Goal: Information Seeking & Learning: Check status

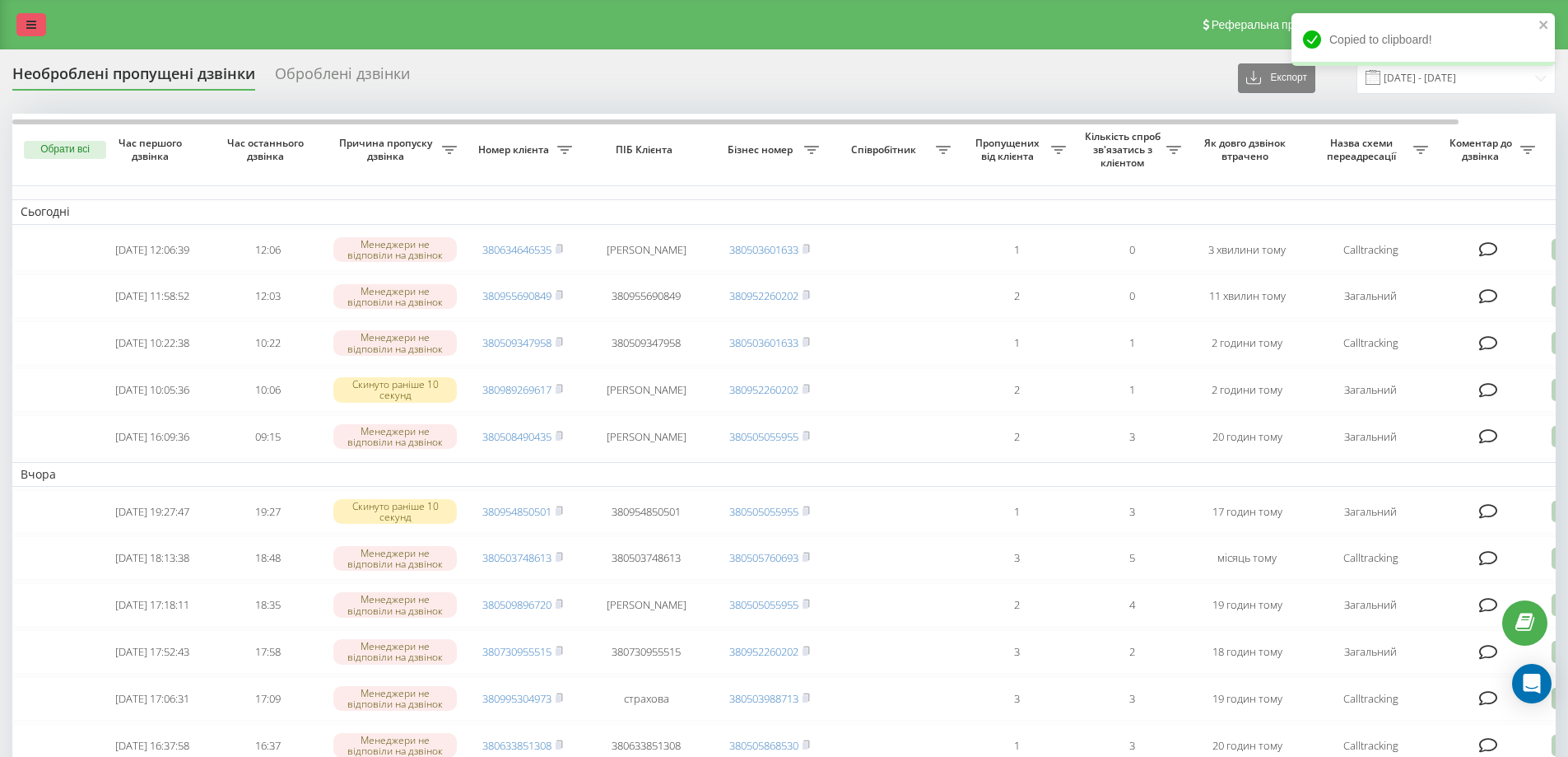
click at [37, 28] on link at bounding box center [30, 25] width 29 height 23
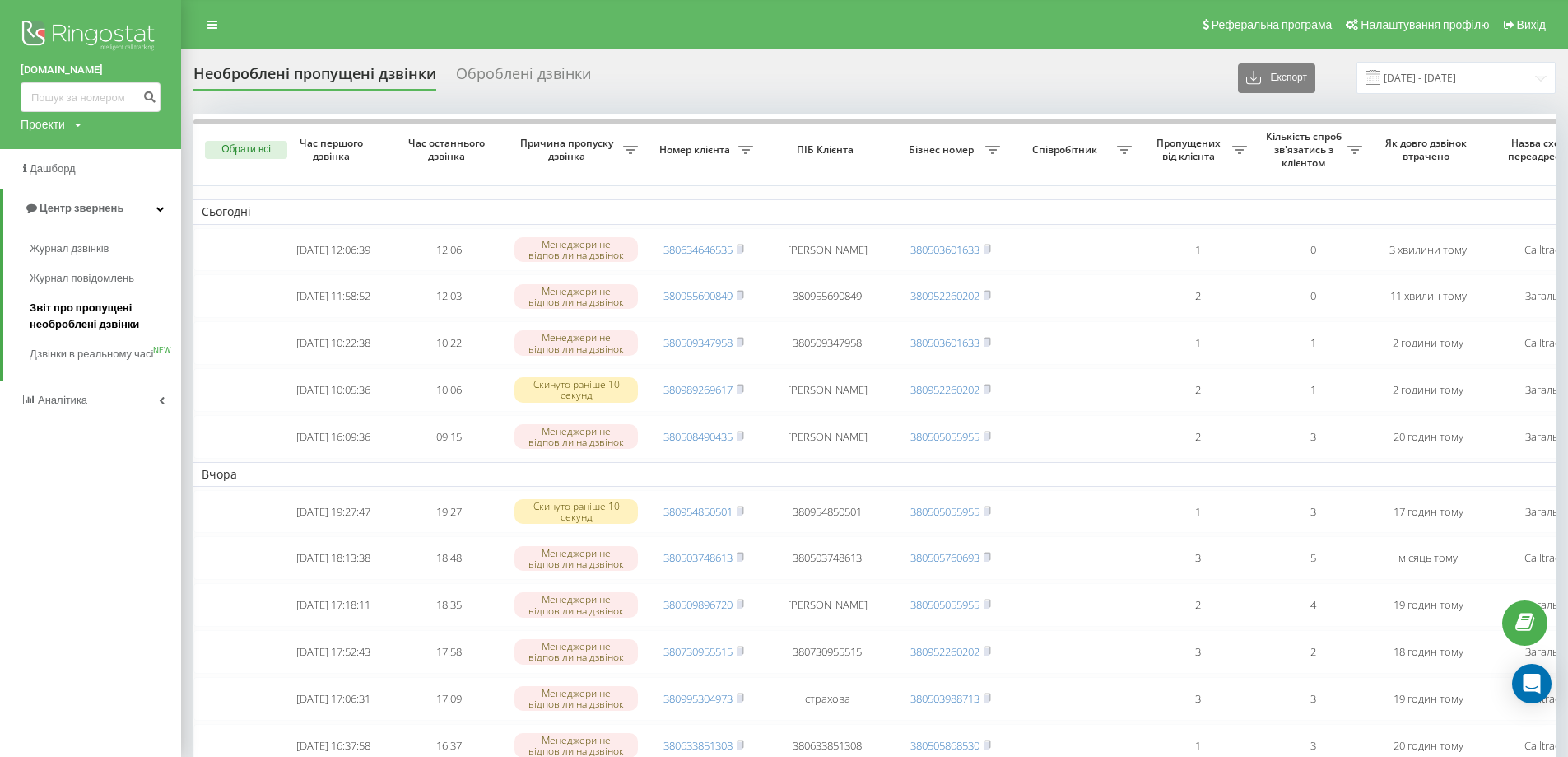
click at [118, 328] on span "Звіт про пропущені необроблені дзвінки" at bounding box center [101, 316] width 143 height 33
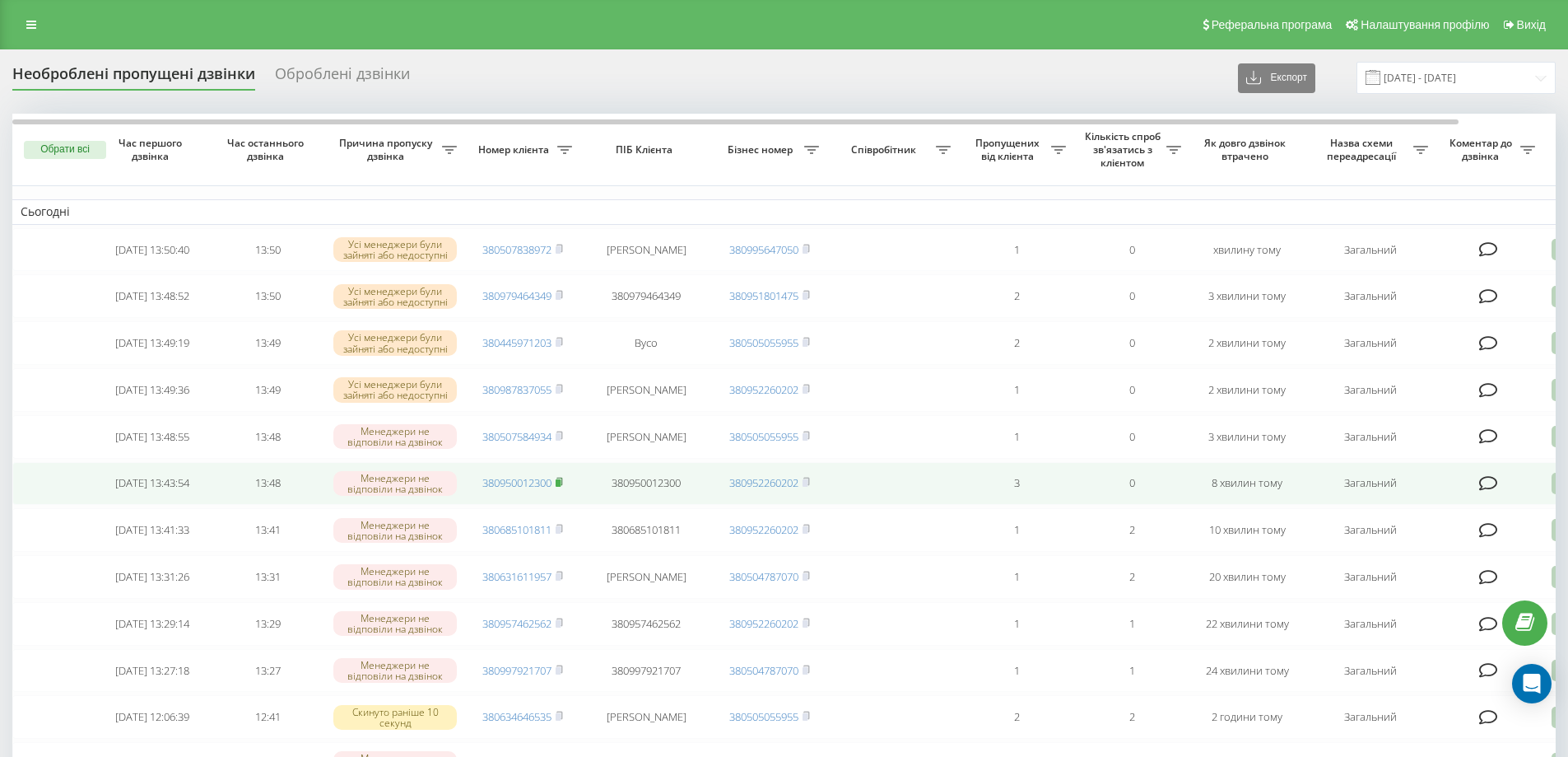
click at [561, 485] on icon at bounding box center [559, 481] width 5 height 7
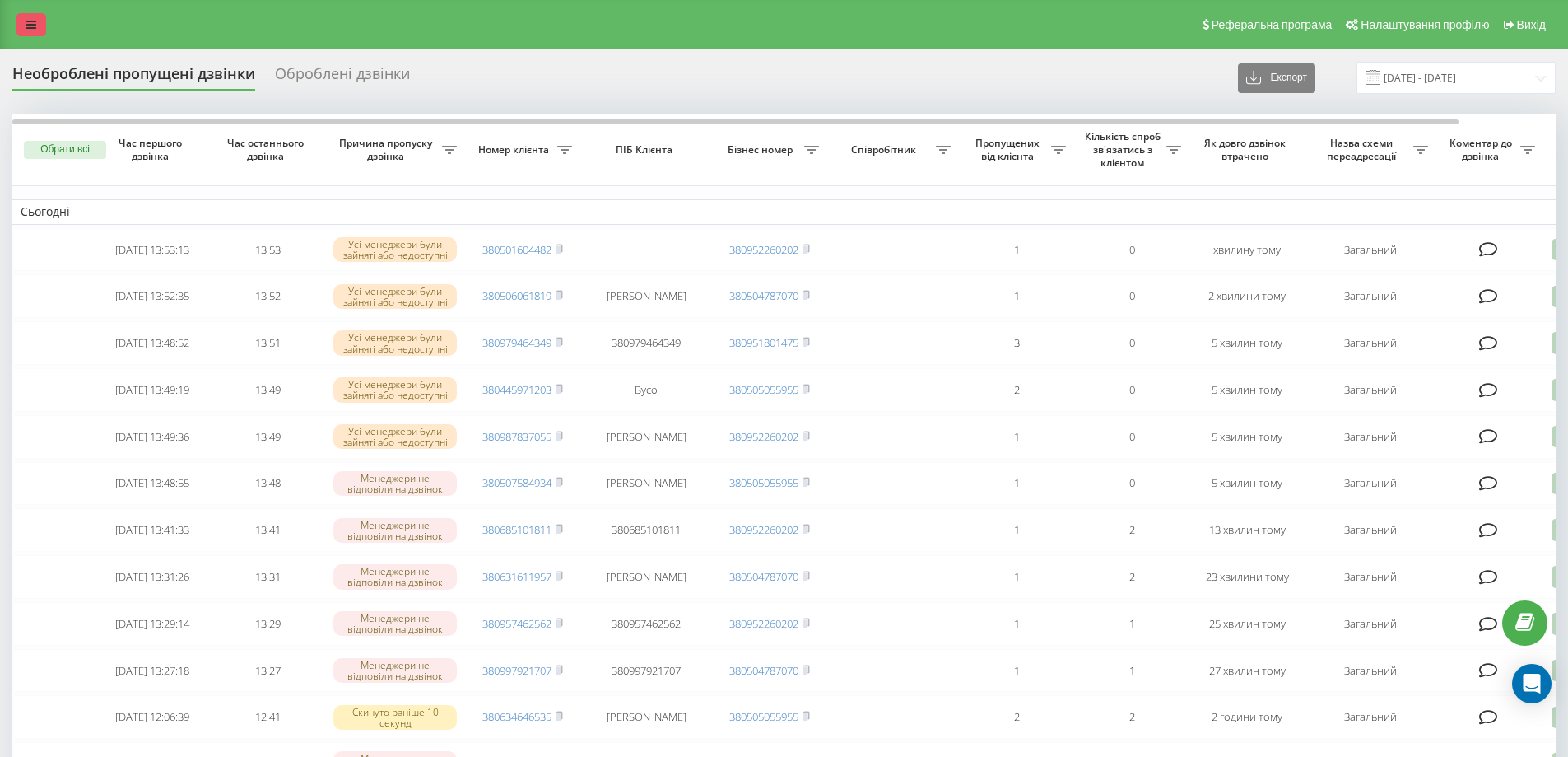
click at [28, 16] on link at bounding box center [30, 25] width 29 height 23
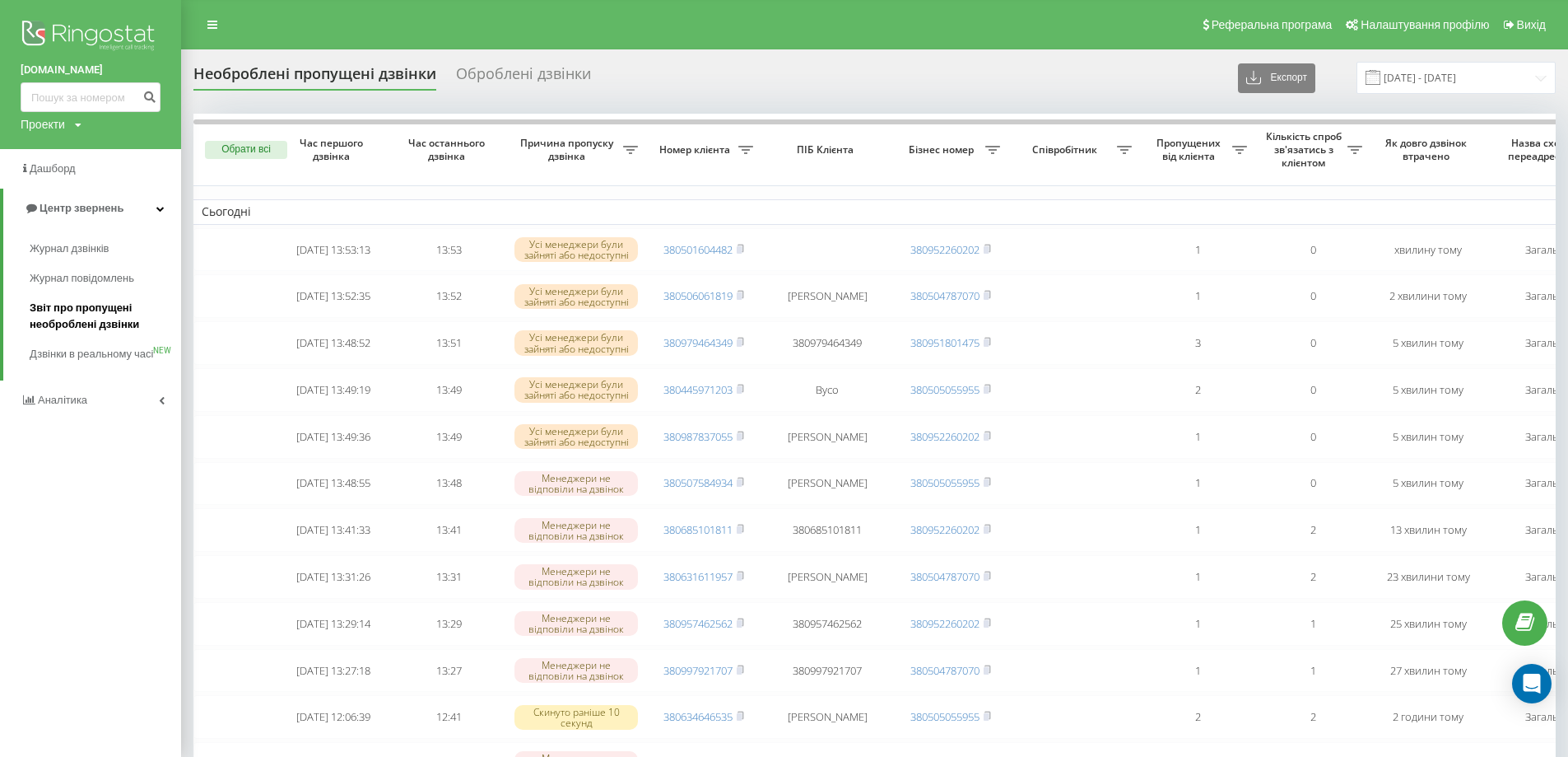
click at [84, 319] on span "Звіт про пропущені необроблені дзвінки" at bounding box center [101, 316] width 143 height 33
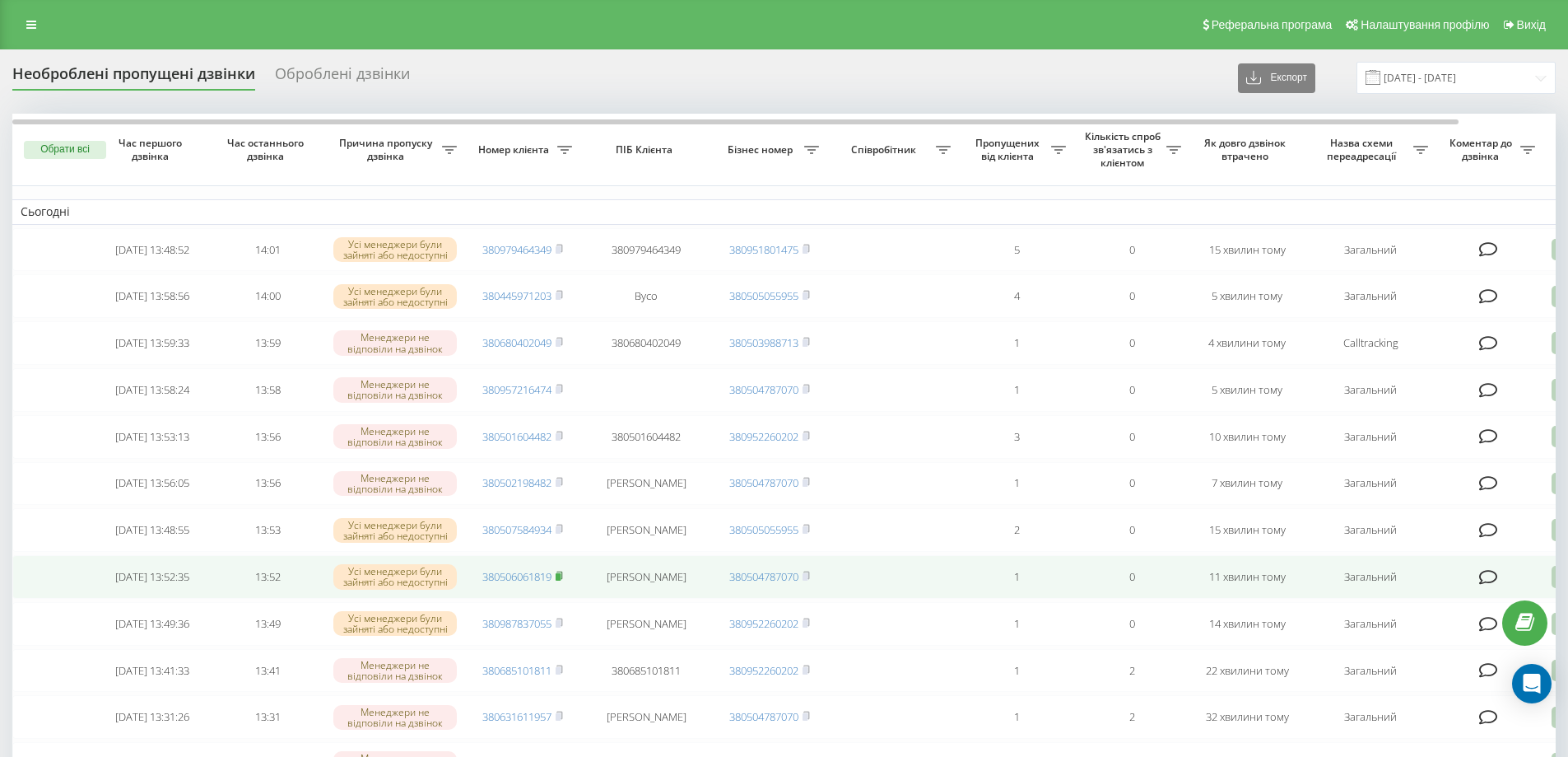
click at [560, 580] on rect at bounding box center [559, 577] width 5 height 7
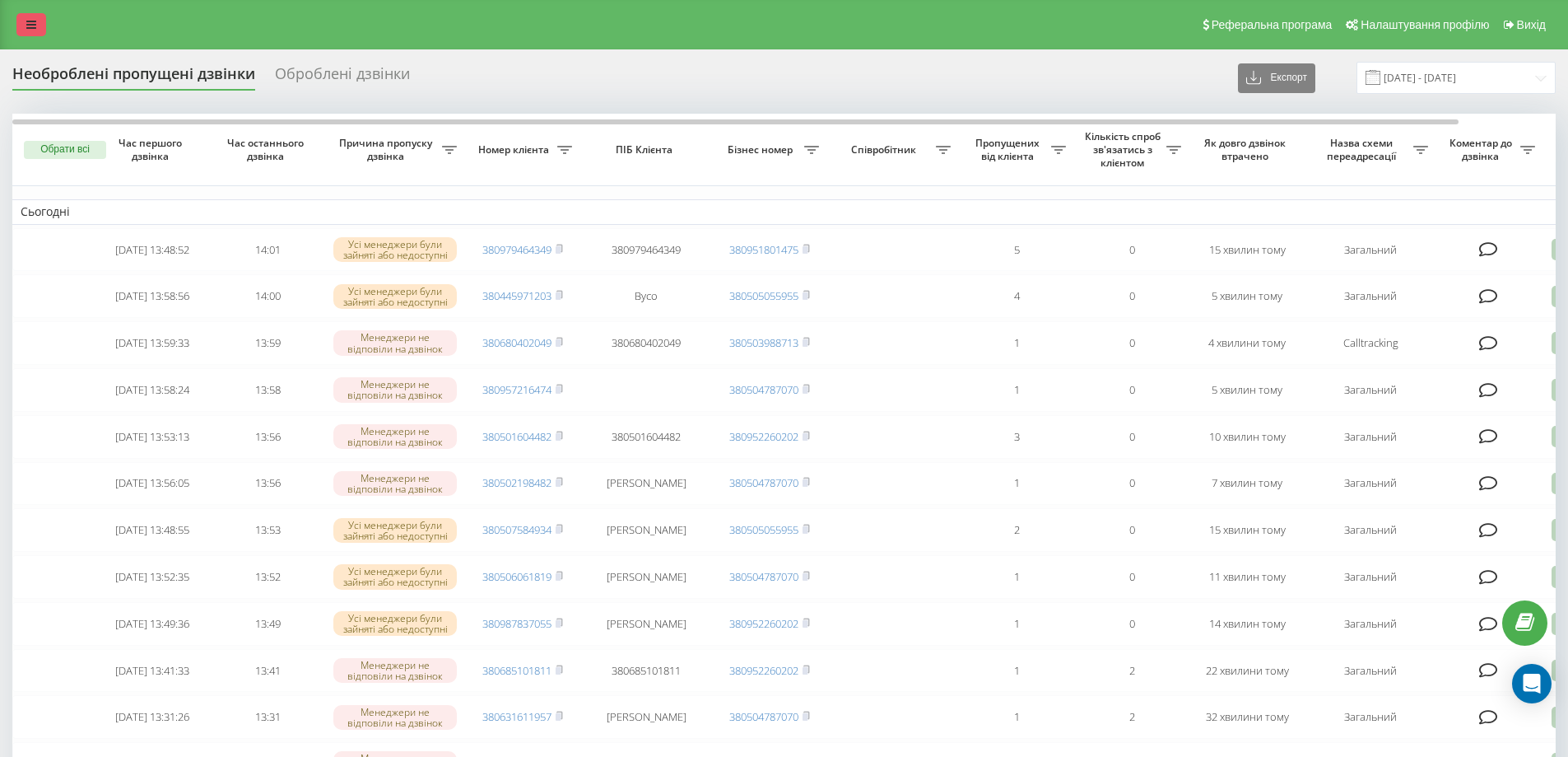
click at [35, 15] on link at bounding box center [30, 25] width 29 height 23
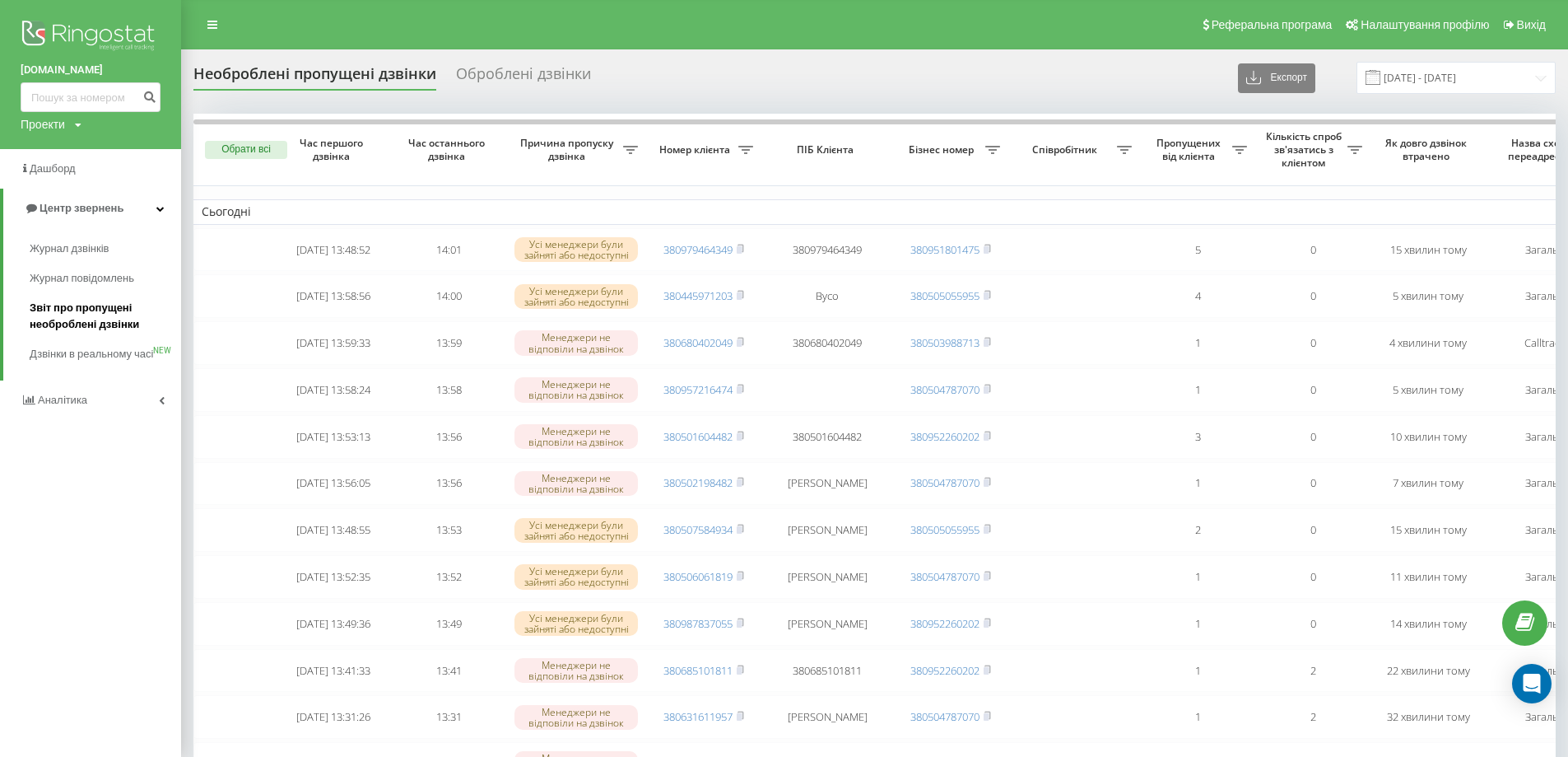
click at [90, 316] on span "Звіт про пропущені необроблені дзвінки" at bounding box center [101, 316] width 143 height 33
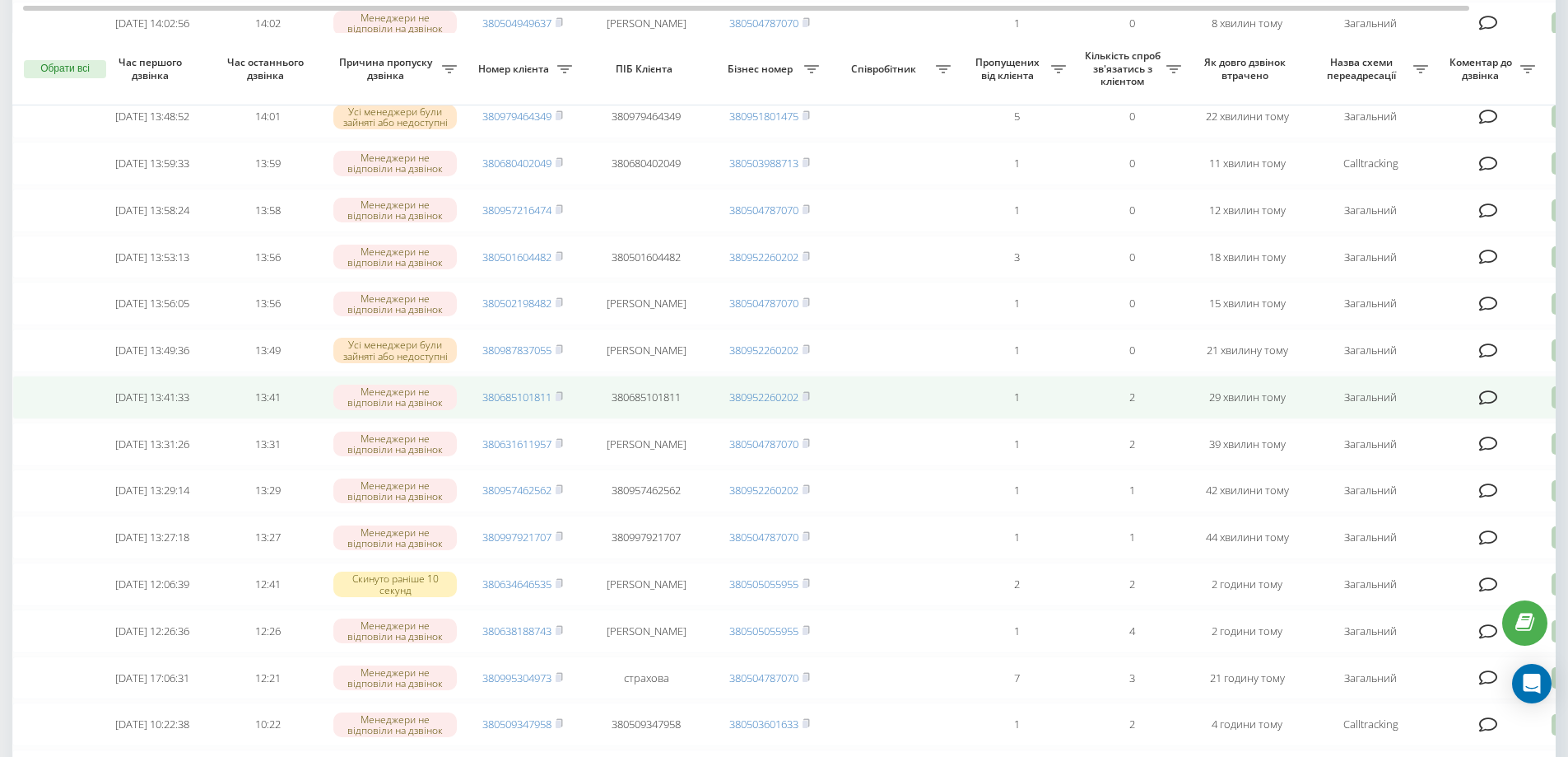
scroll to position [412, 0]
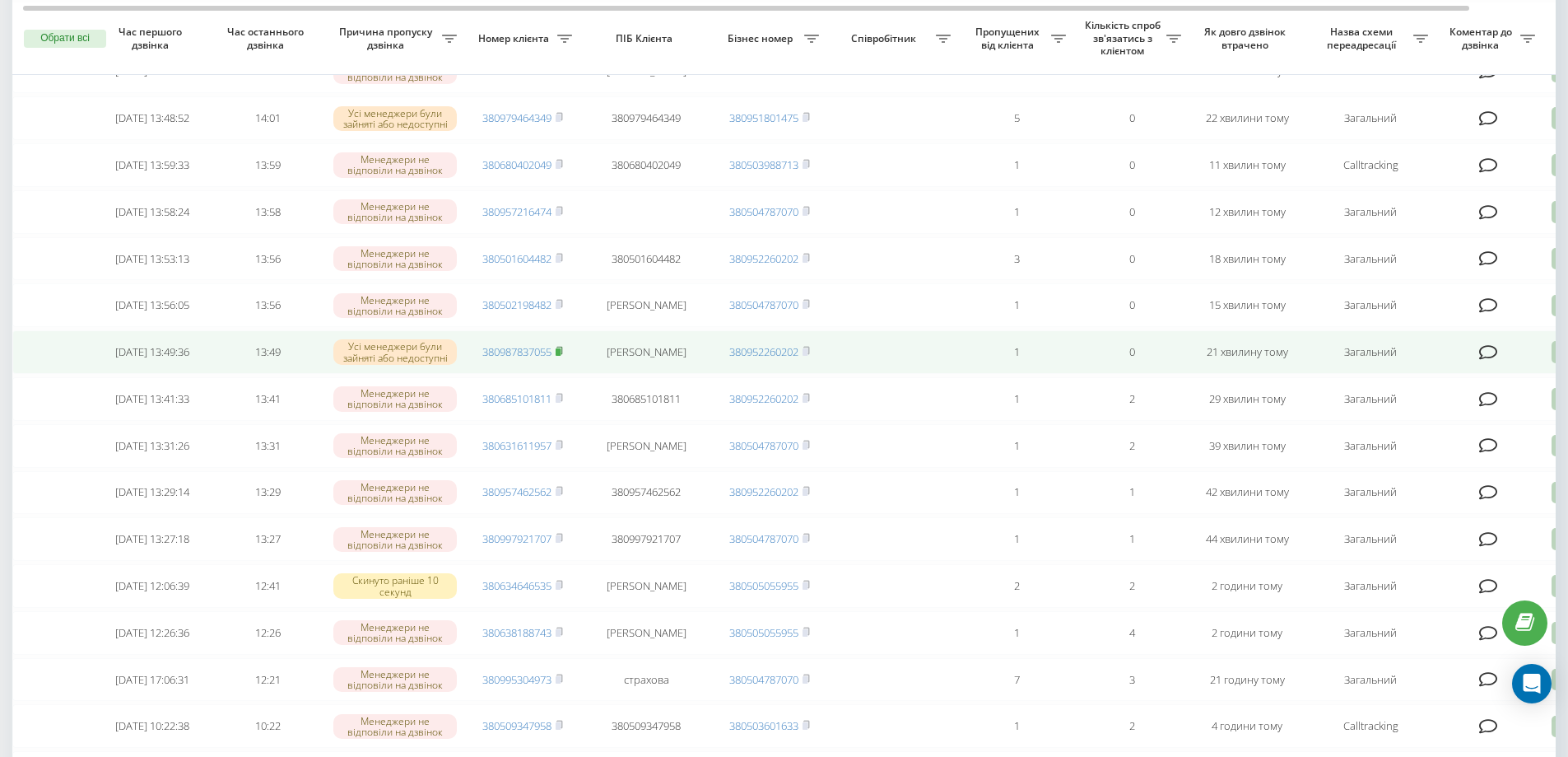
click at [560, 355] on rect at bounding box center [559, 352] width 5 height 7
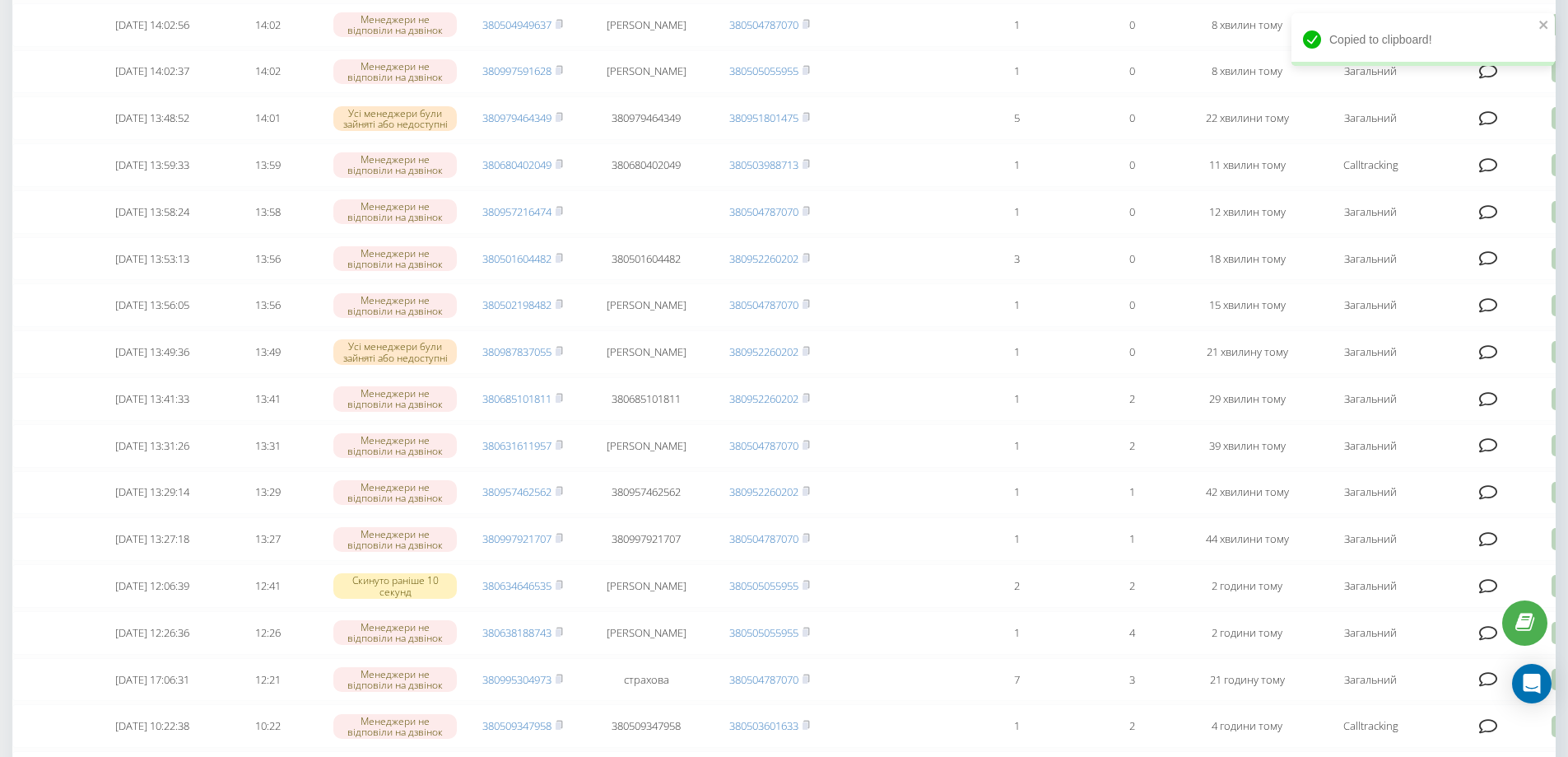
scroll to position [0, 0]
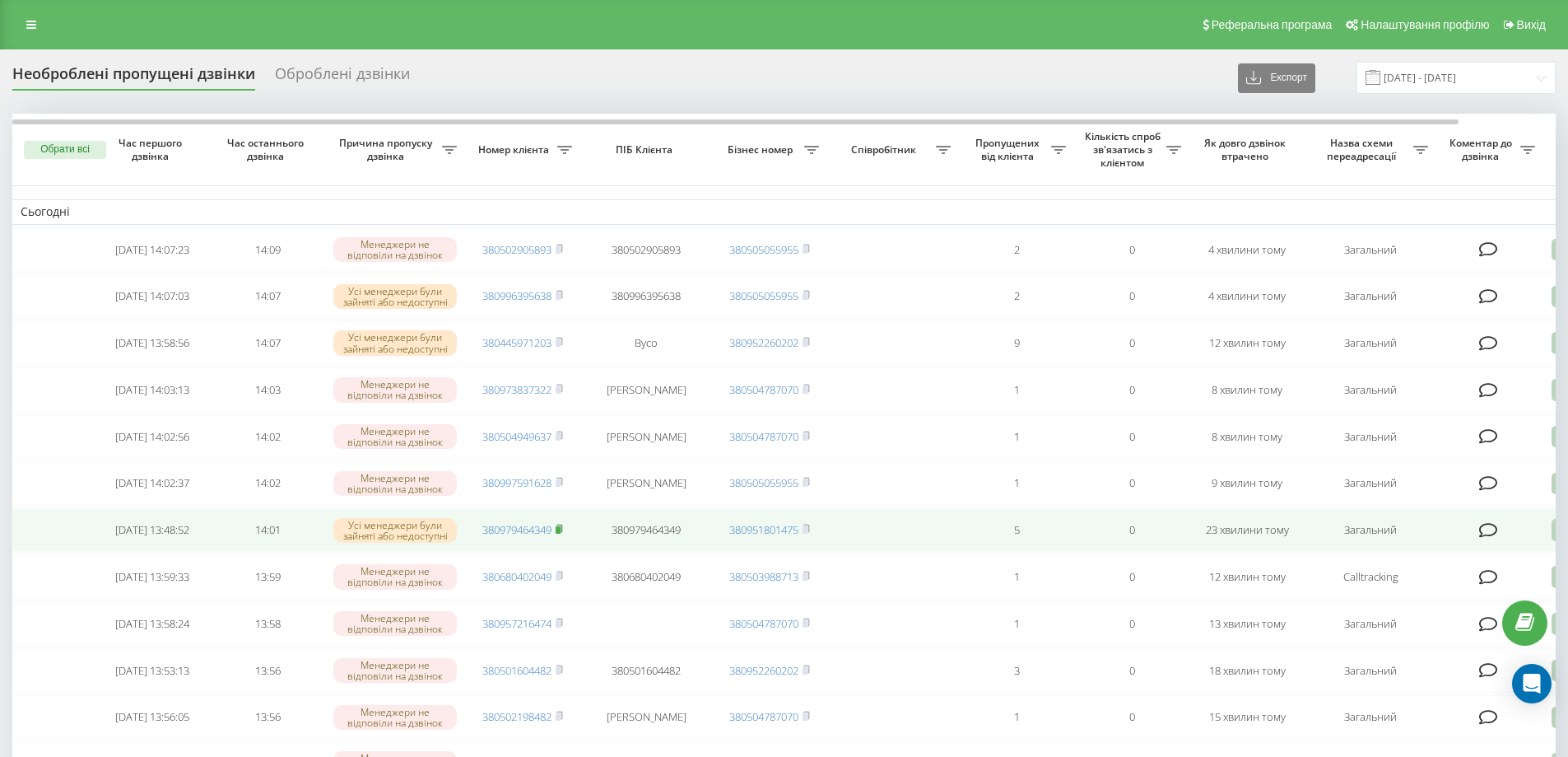
click at [560, 534] on rect at bounding box center [559, 529] width 5 height 7
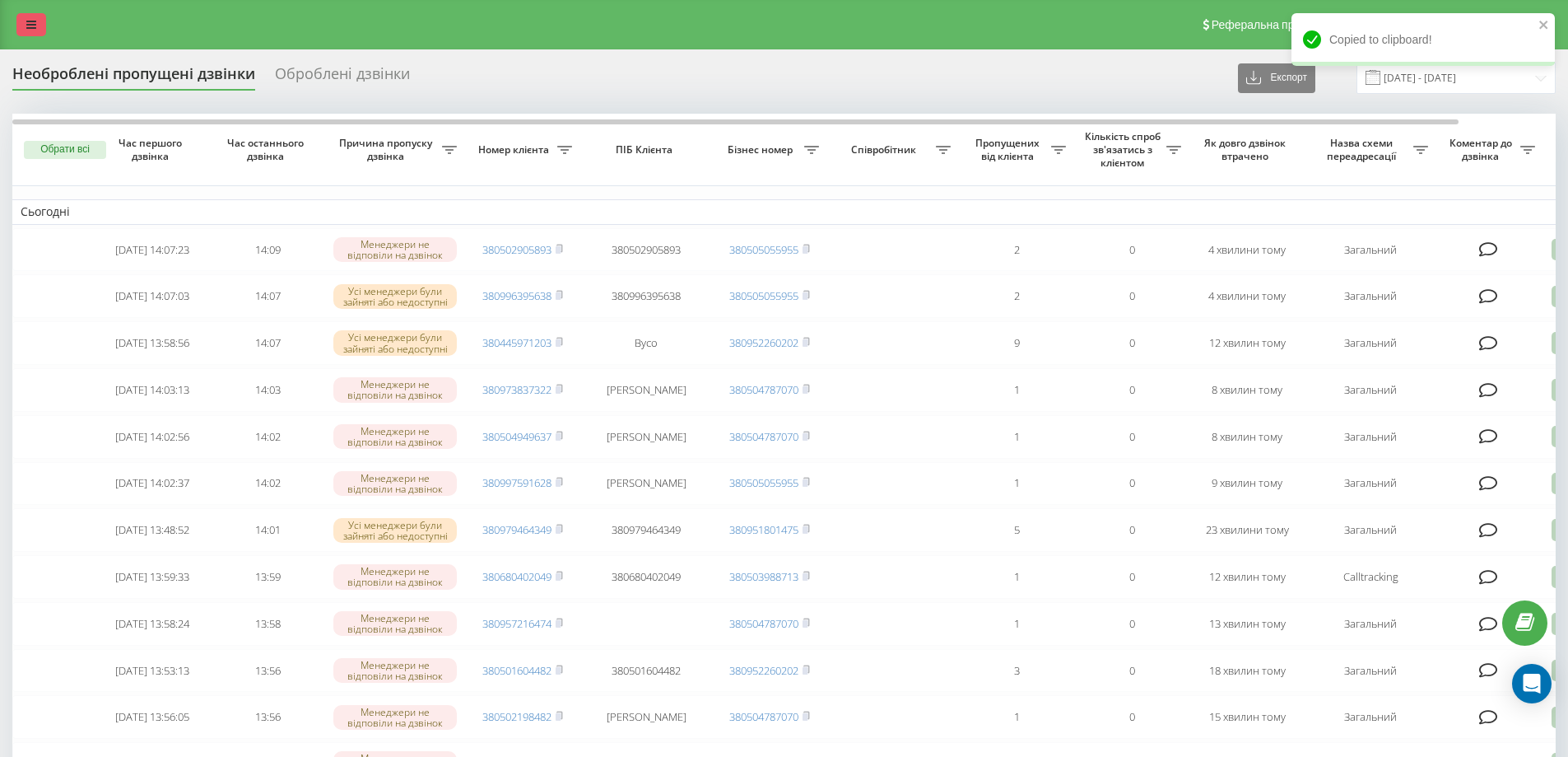
click at [36, 27] on icon at bounding box center [31, 24] width 10 height 12
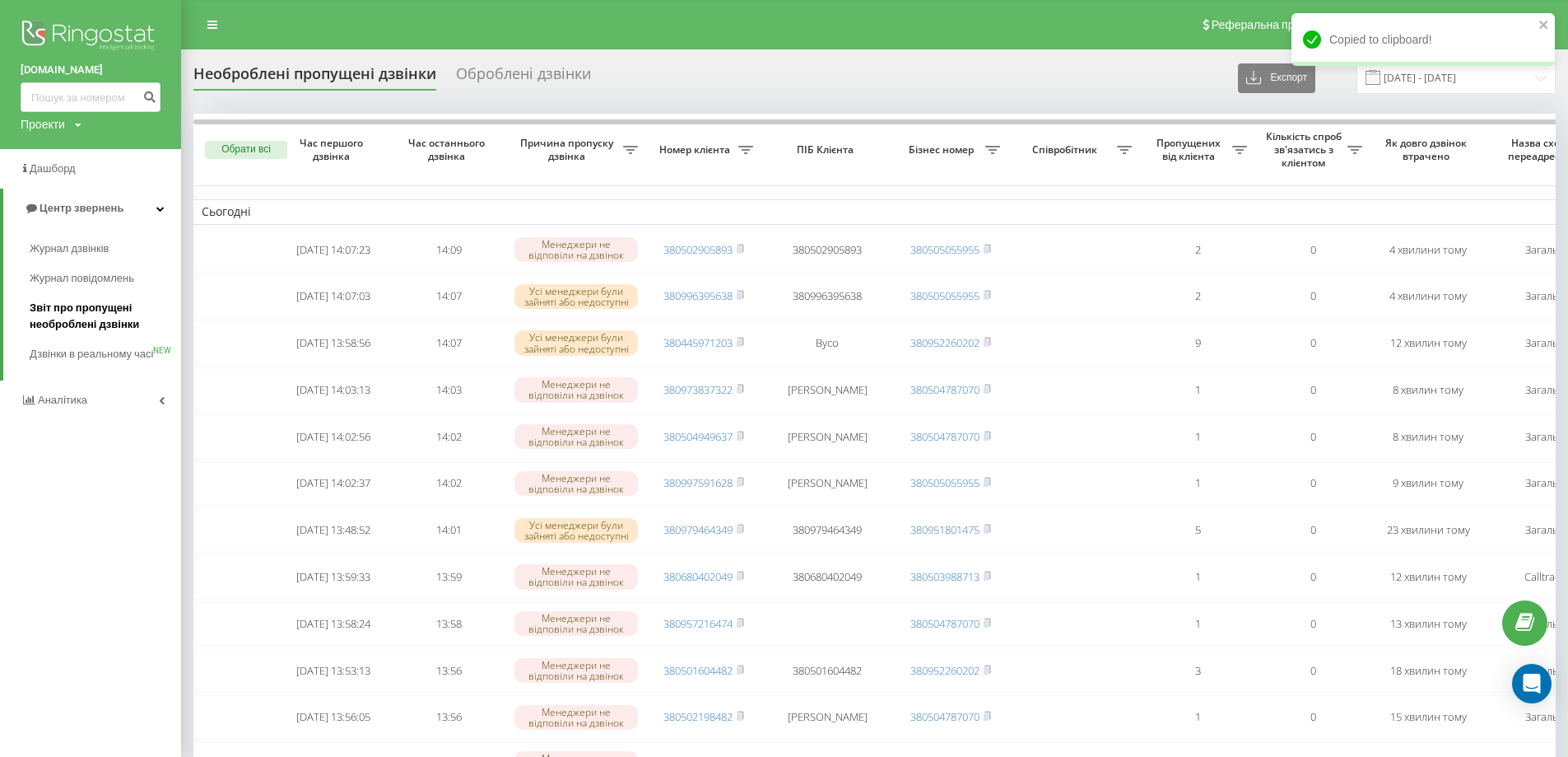
click at [92, 323] on span "Звіт про пропущені необроблені дзвінки" at bounding box center [101, 316] width 143 height 33
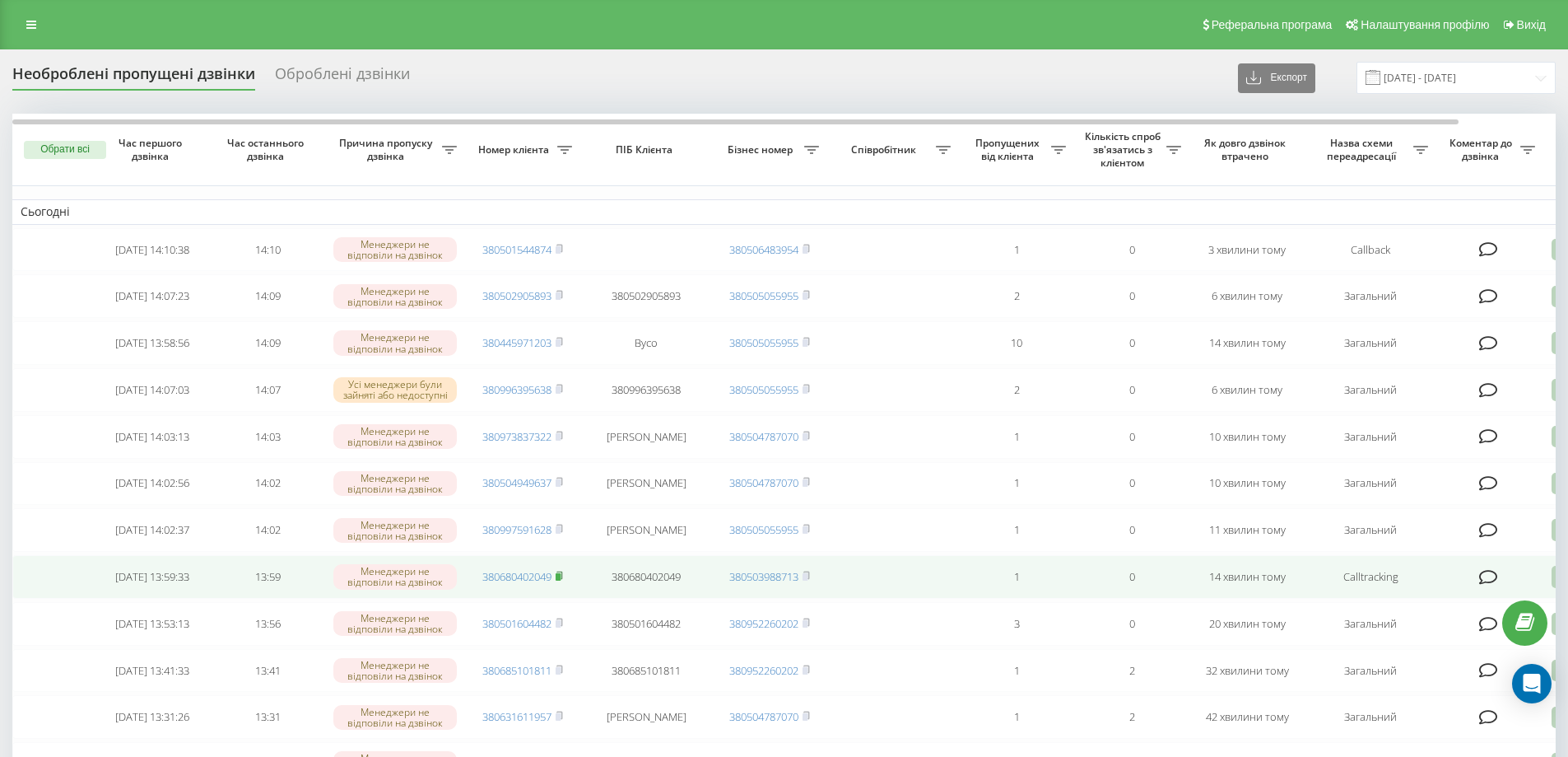
click at [560, 580] on rect at bounding box center [559, 577] width 5 height 7
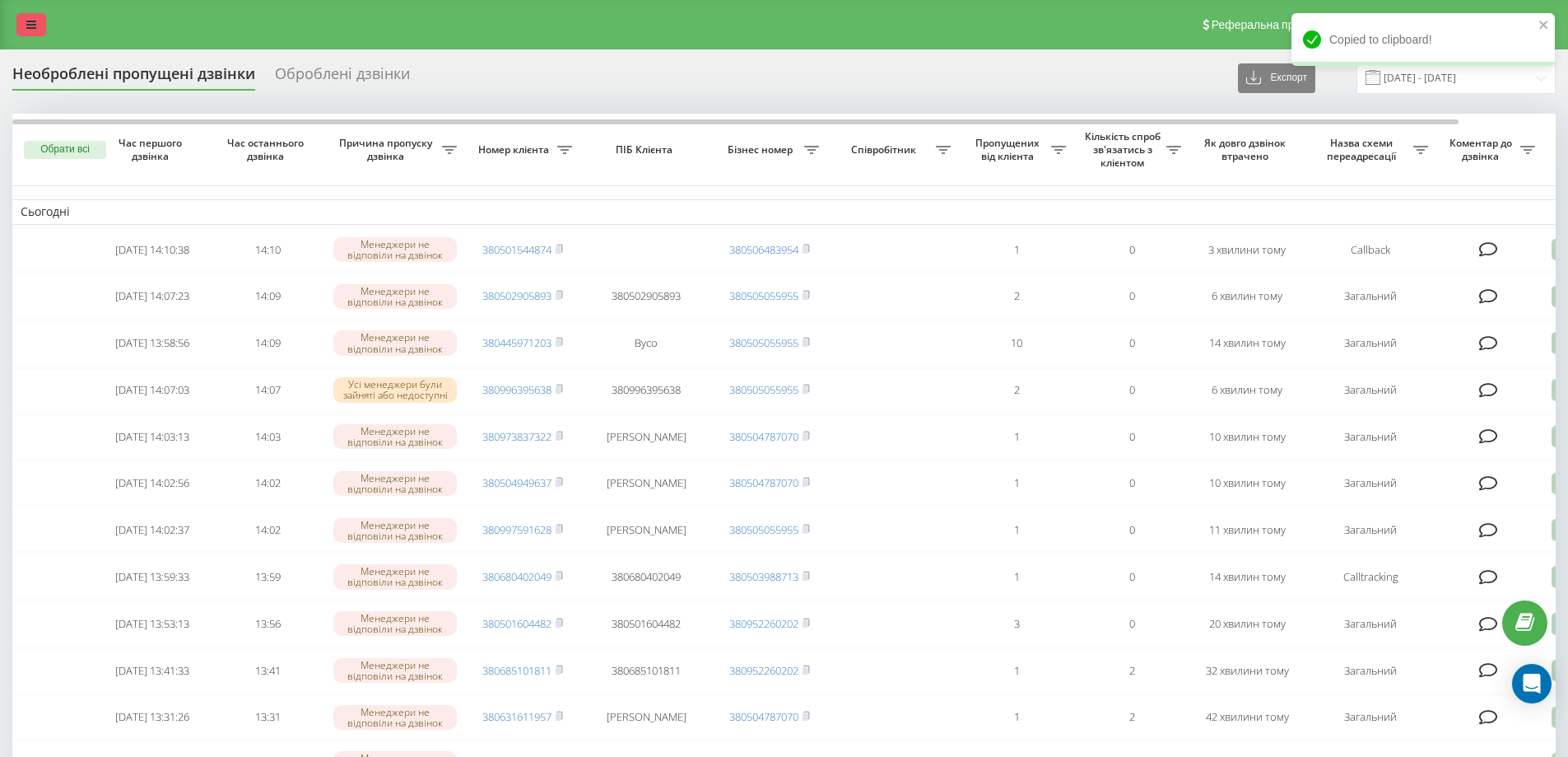
click at [30, 17] on link at bounding box center [30, 25] width 29 height 23
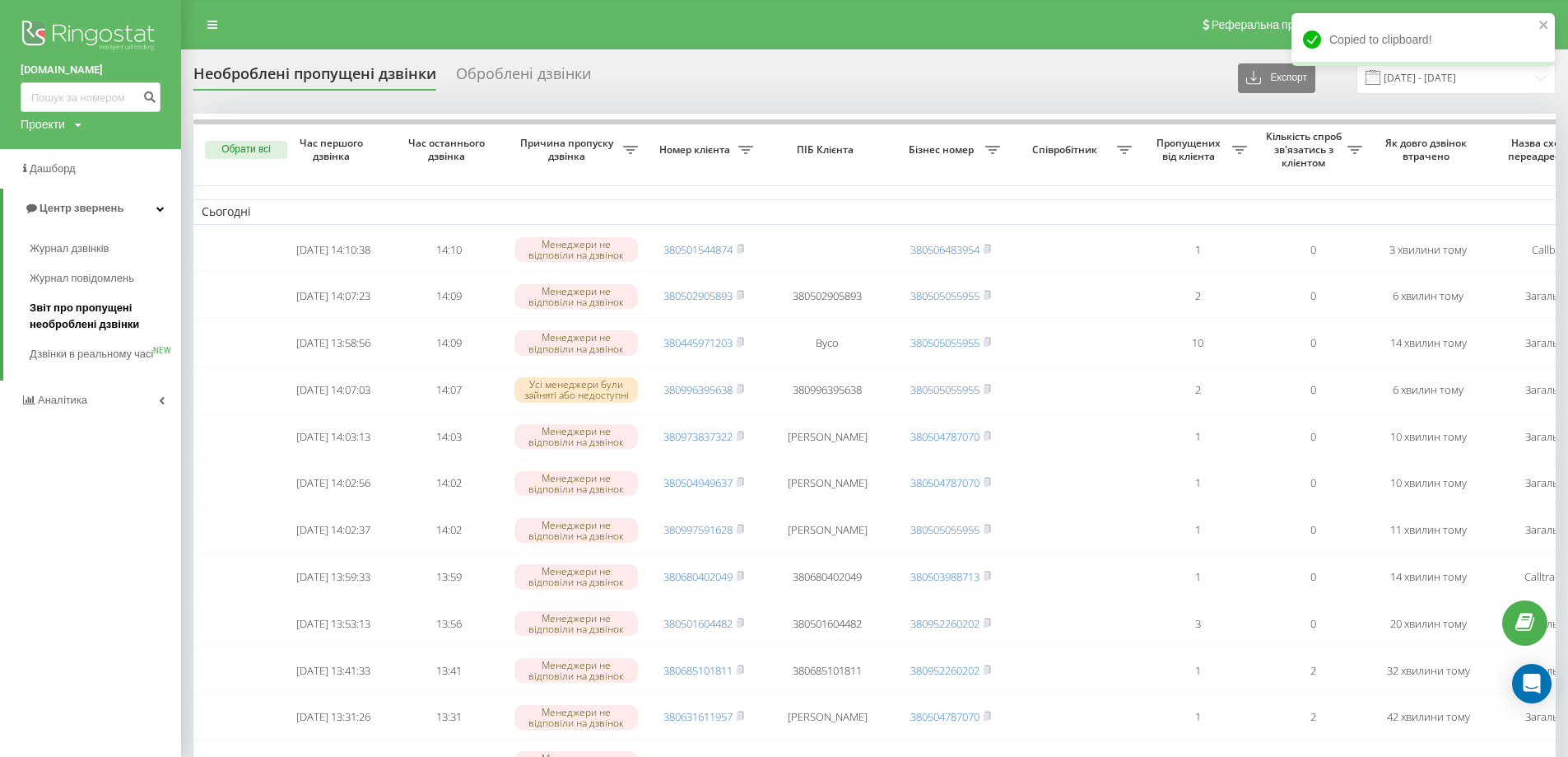
click at [66, 318] on span "Звіт про пропущені необроблені дзвінки" at bounding box center [101, 316] width 143 height 33
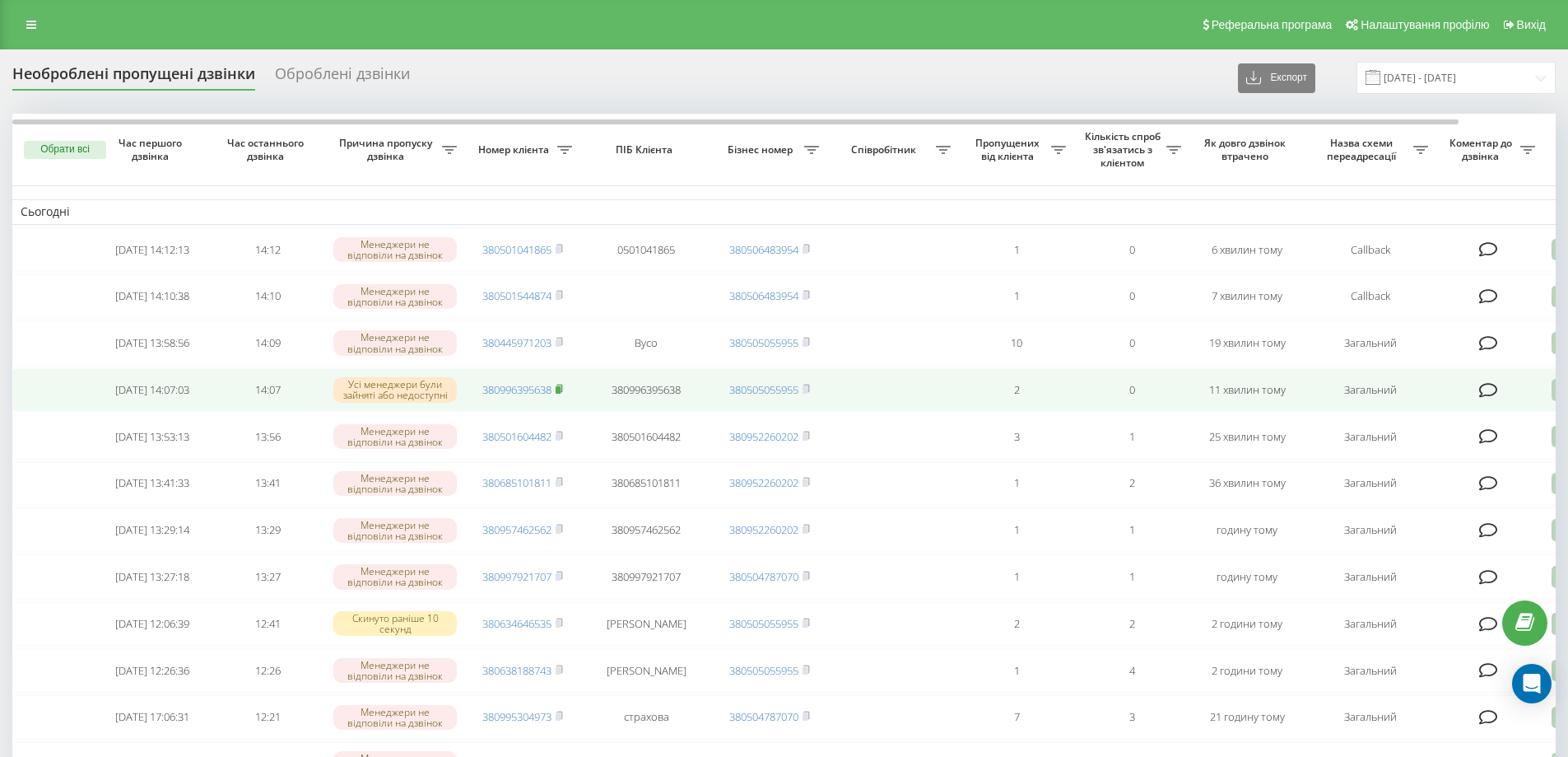
click at [560, 394] on rect at bounding box center [559, 390] width 5 height 7
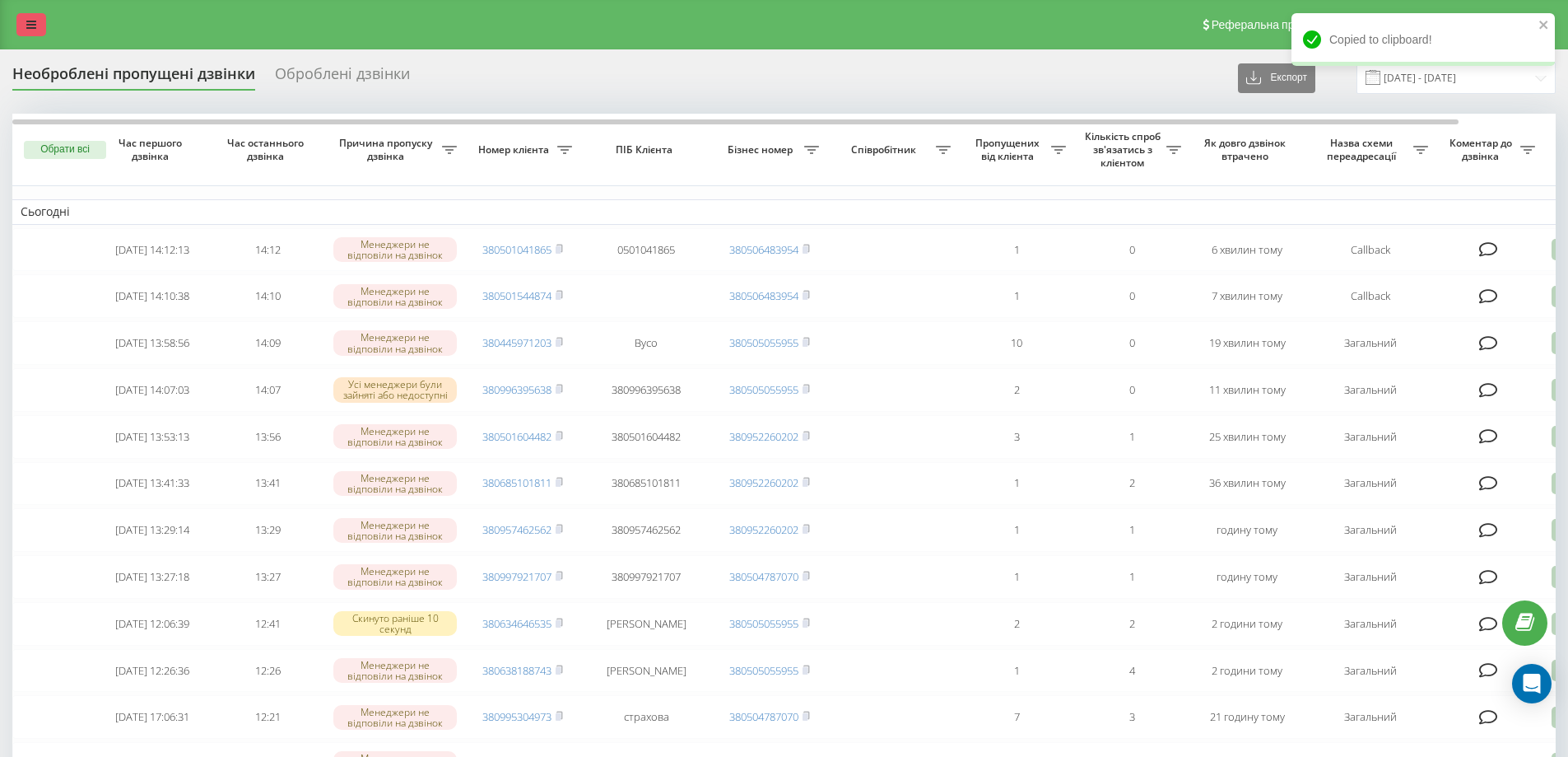
click at [37, 22] on link at bounding box center [30, 25] width 29 height 23
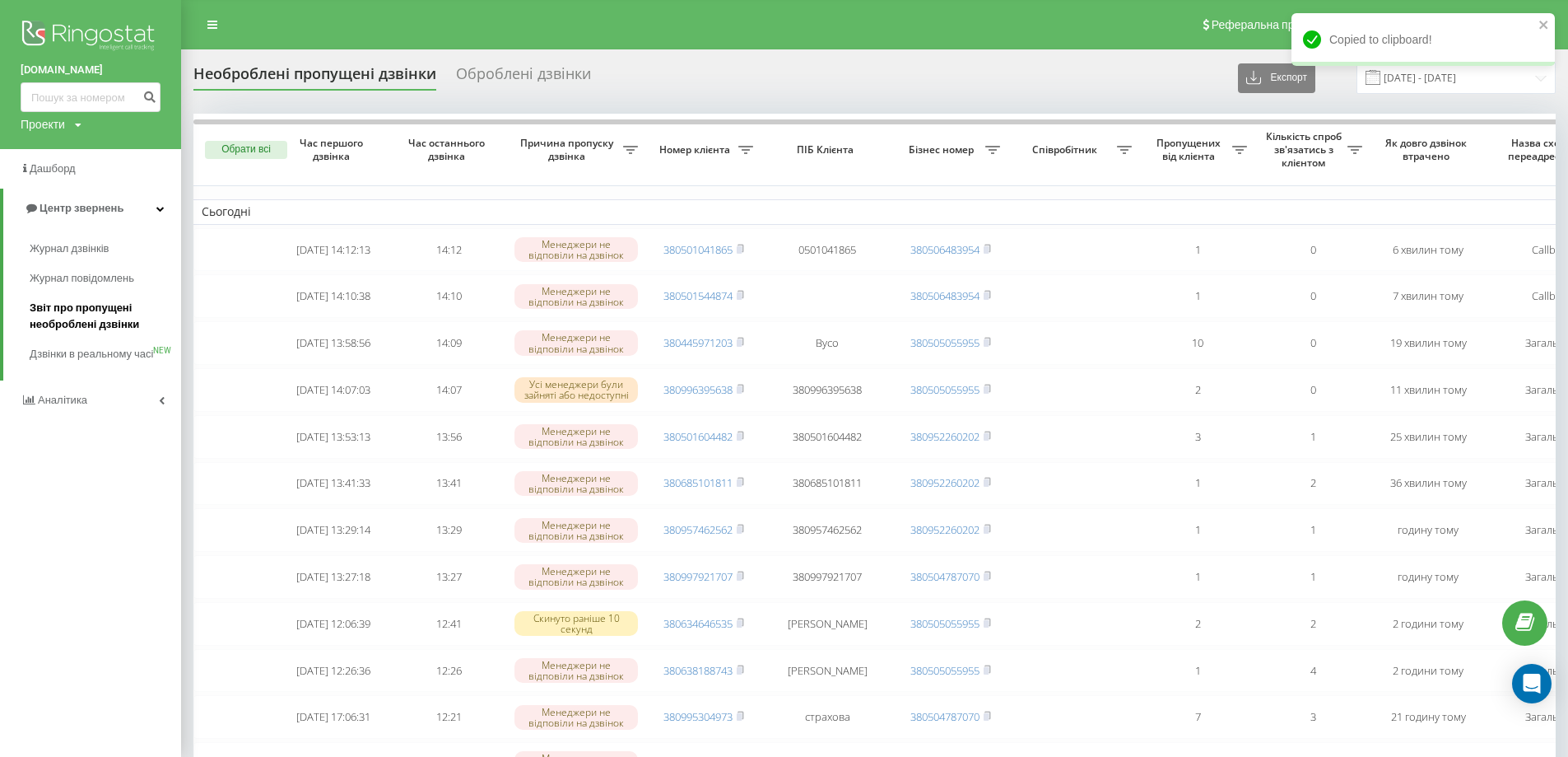
click at [90, 312] on span "Звіт про пропущені необроблені дзвінки" at bounding box center [101, 316] width 143 height 33
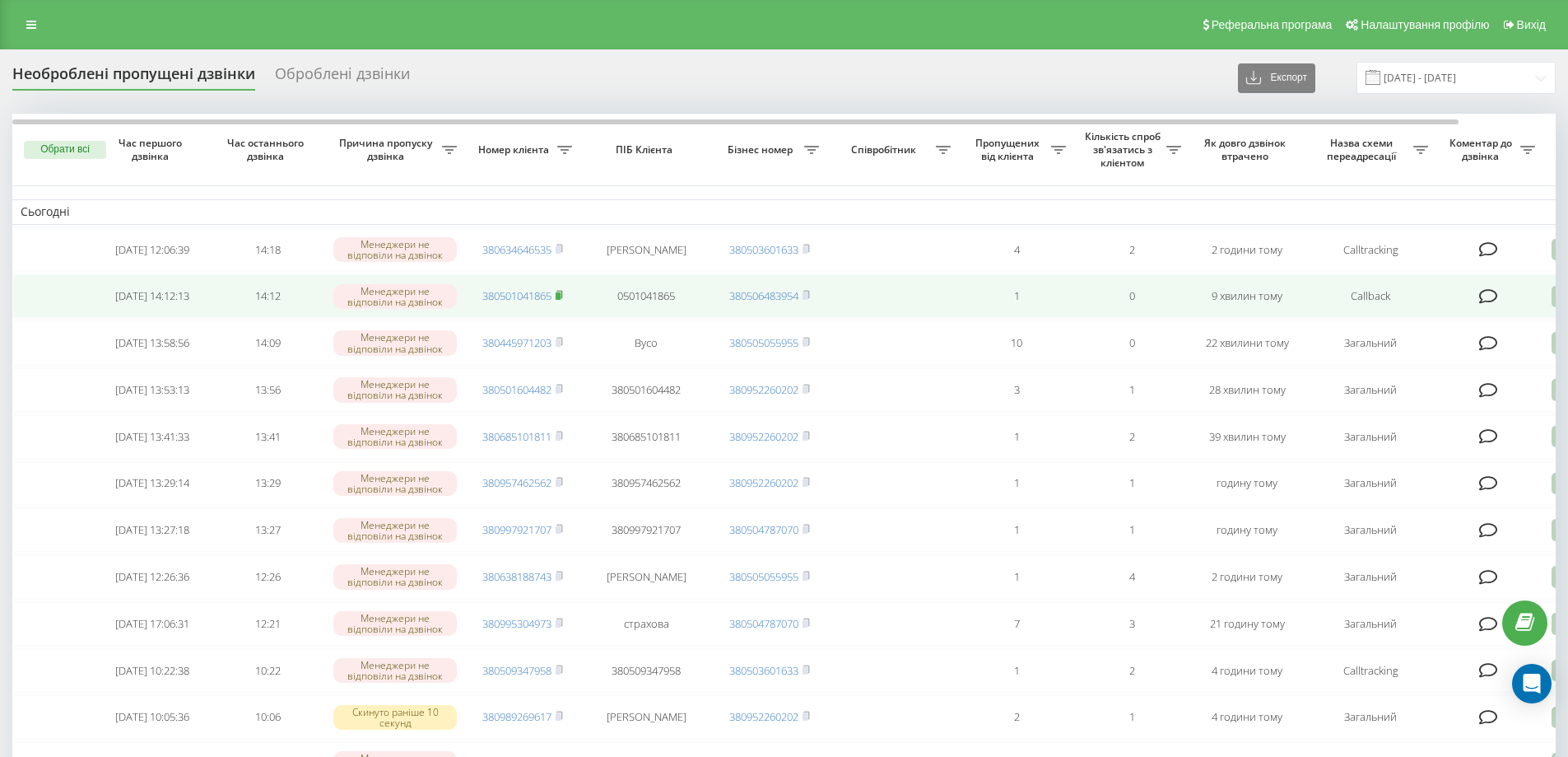
click at [563, 297] on icon at bounding box center [560, 295] width 7 height 10
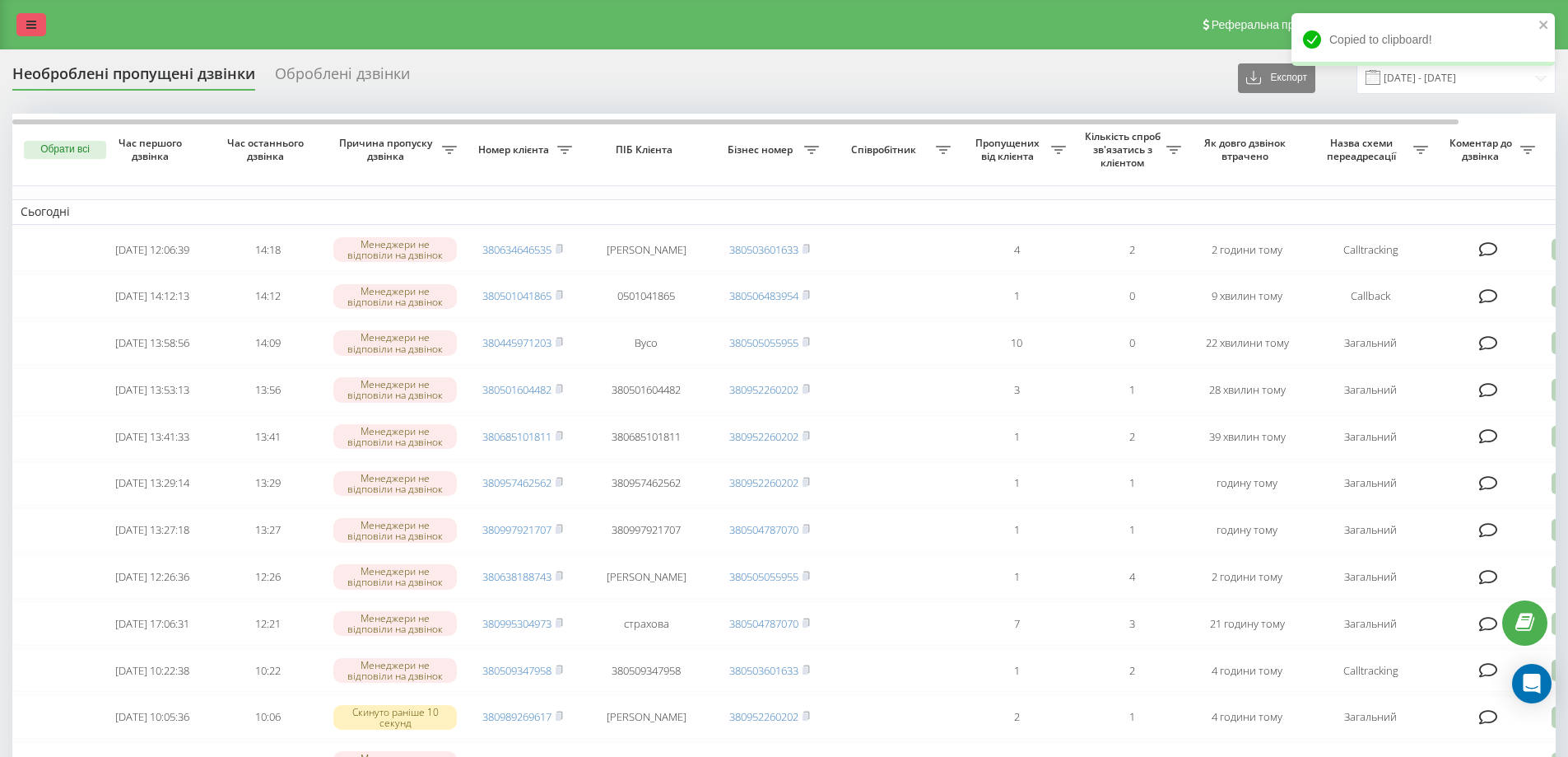
click at [36, 19] on icon at bounding box center [31, 24] width 10 height 12
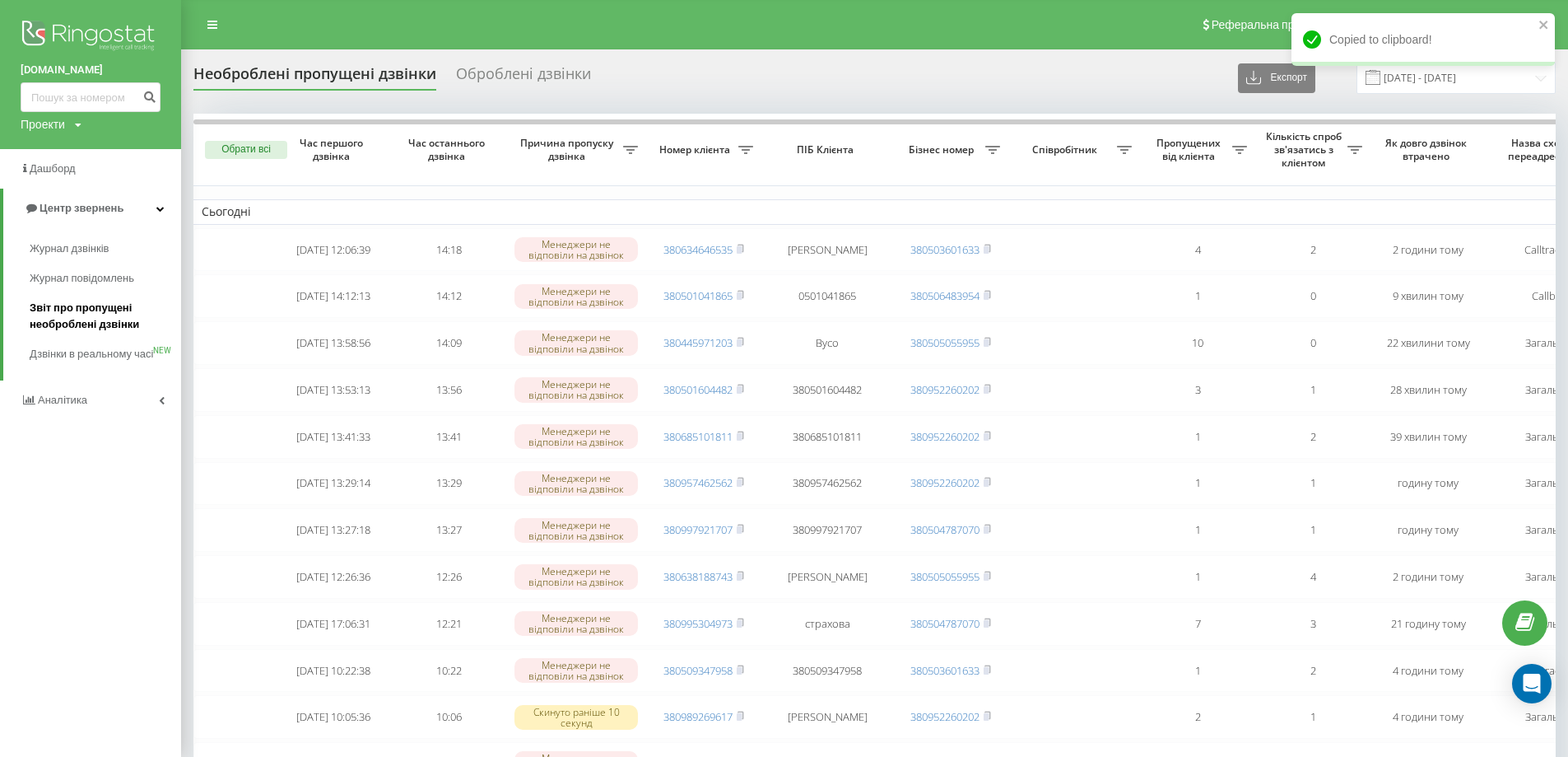
click at [113, 313] on span "Звіт про пропущені необроблені дзвінки" at bounding box center [101, 316] width 143 height 33
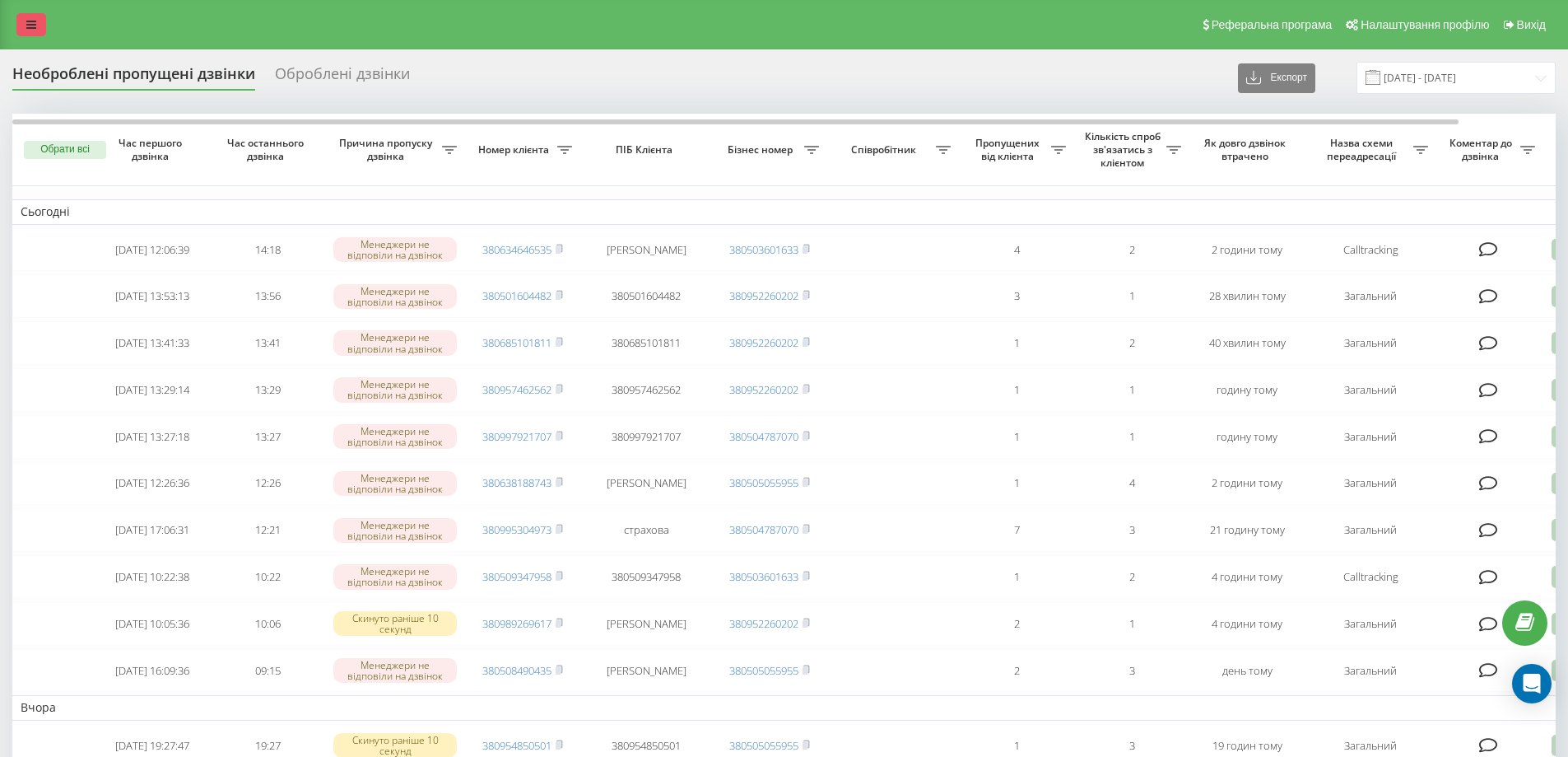
click at [27, 27] on icon at bounding box center [31, 24] width 10 height 12
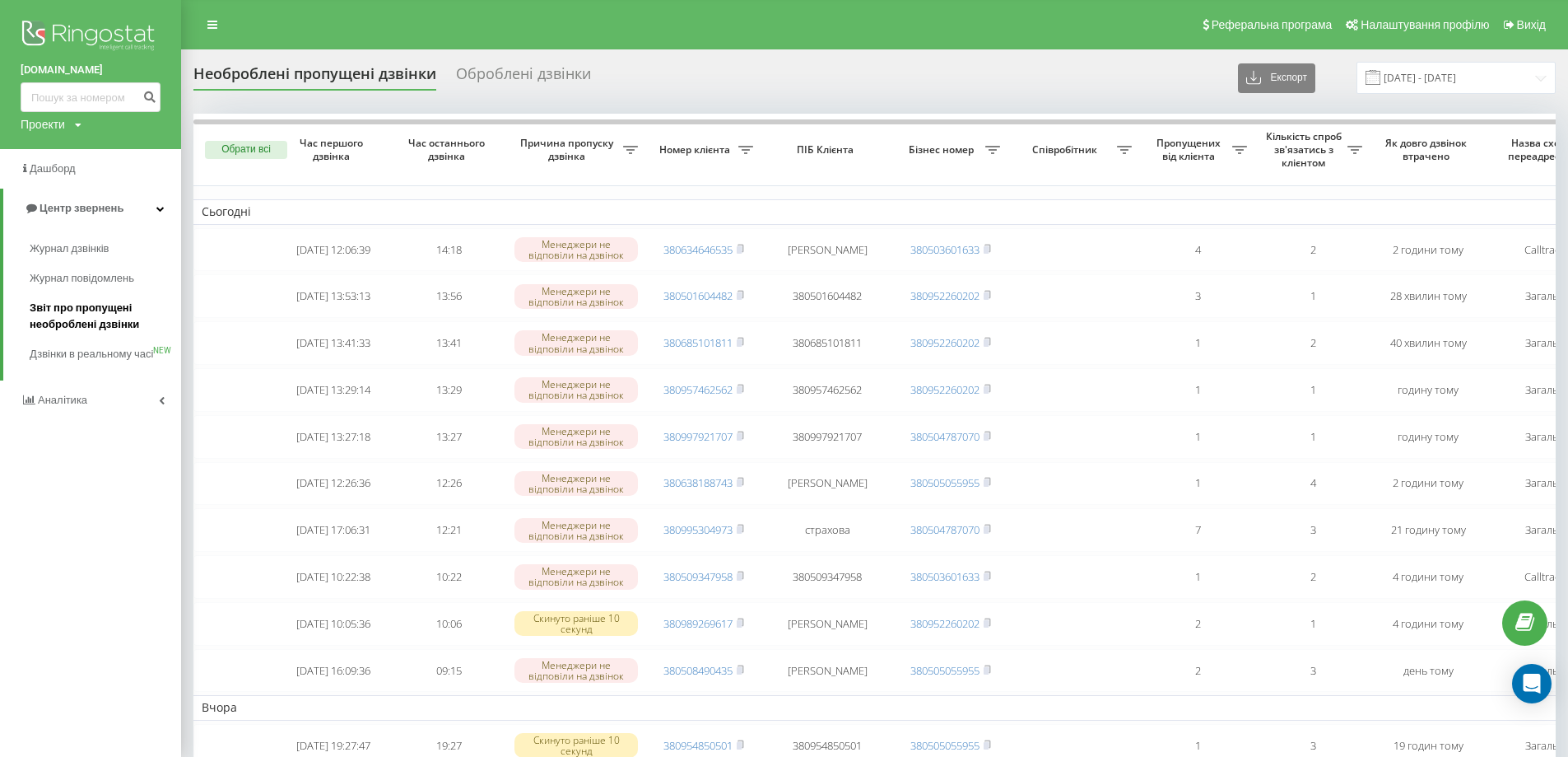
click at [58, 316] on span "Звіт про пропущені необроблені дзвінки" at bounding box center [101, 316] width 143 height 33
